Goal: Task Accomplishment & Management: Manage account settings

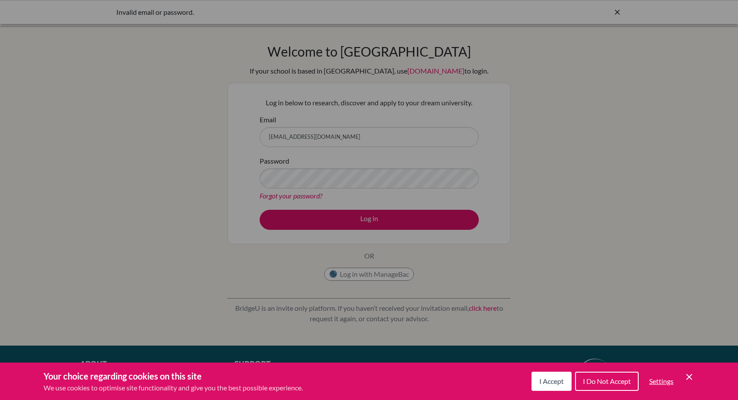
click at [399, 271] on div "Cookie Preferences" at bounding box center [369, 200] width 738 height 400
click at [283, 191] on div "Cookie Preferences" at bounding box center [369, 200] width 738 height 400
click at [687, 374] on icon "Cookie Control Close Icon" at bounding box center [689, 377] width 10 height 10
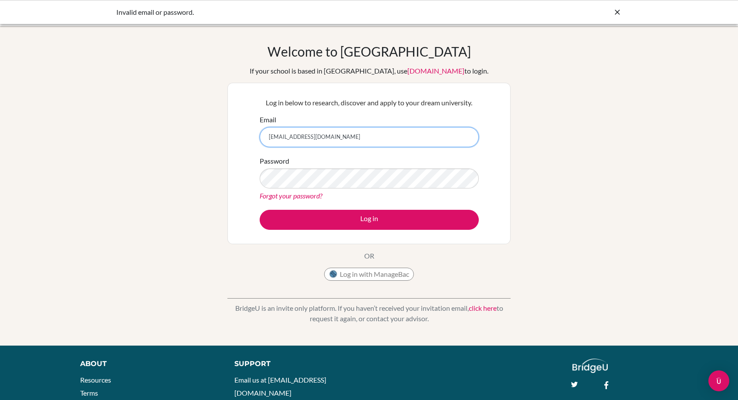
click at [348, 136] on input "[EMAIL_ADDRESS][DOMAIN_NAME]" at bounding box center [369, 137] width 219 height 20
click at [352, 133] on input "[EMAIL_ADDRESS][DOMAIN_NAME]" at bounding box center [369, 137] width 219 height 20
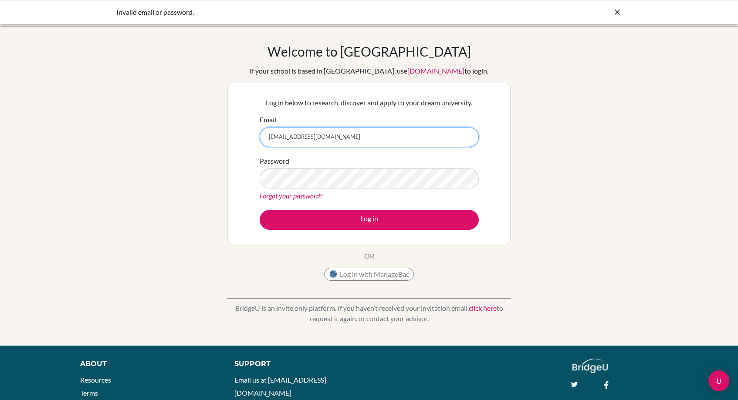
click at [352, 133] on input "[EMAIL_ADDRESS][DOMAIN_NAME]" at bounding box center [369, 137] width 219 height 20
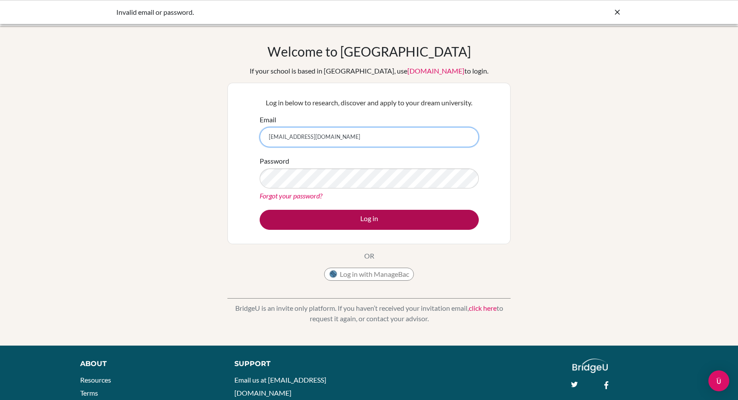
type input "[EMAIL_ADDRESS][DOMAIN_NAME]"
click at [418, 220] on button "Log in" at bounding box center [369, 220] width 219 height 20
